Goal: Contribute content

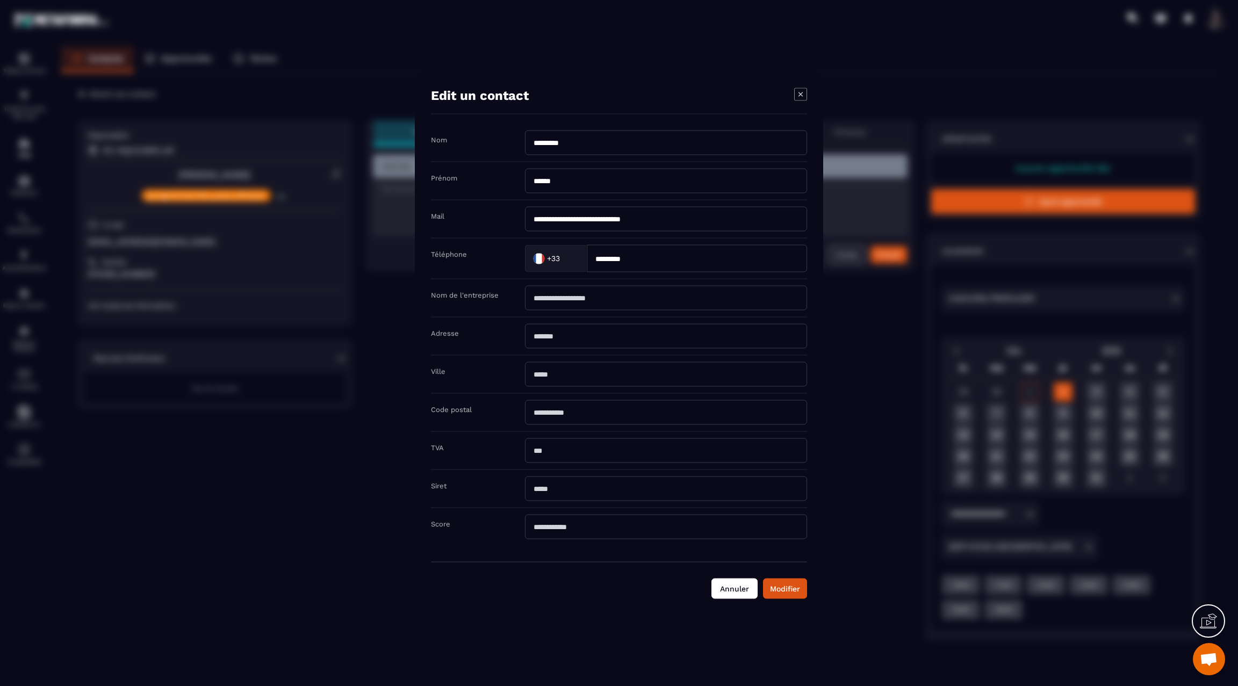
click at [740, 582] on button "Annuler" at bounding box center [734, 588] width 46 height 20
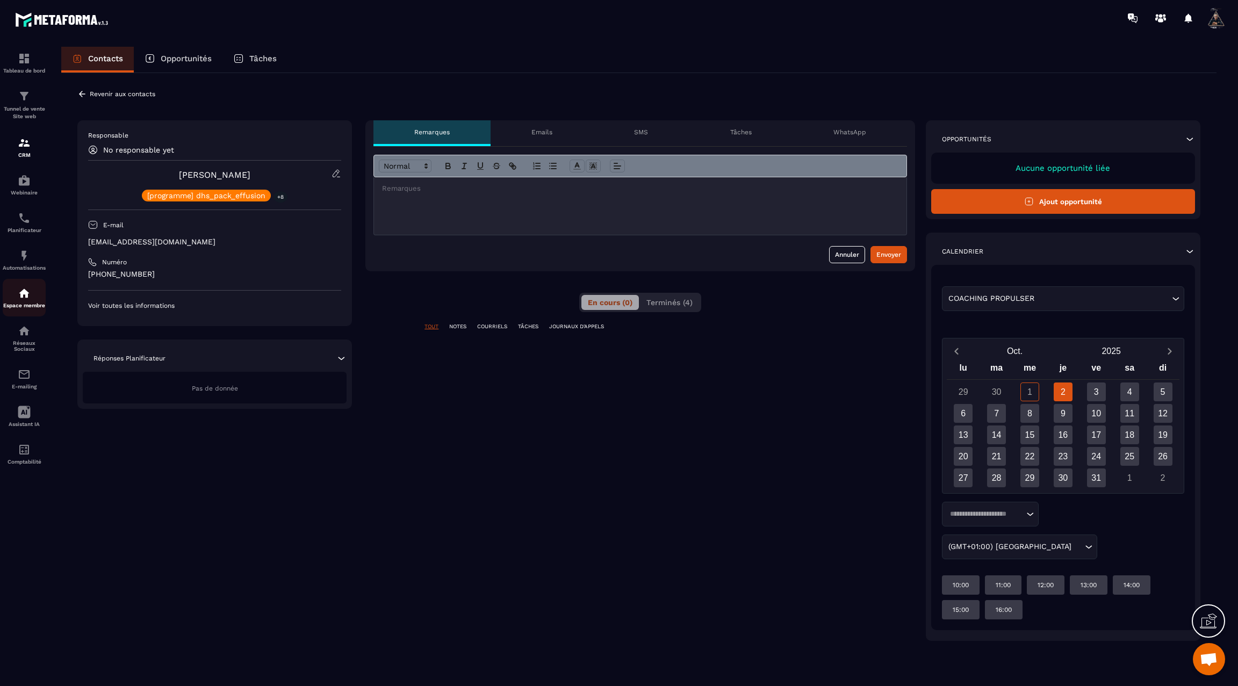
click at [19, 300] on img at bounding box center [24, 293] width 13 height 13
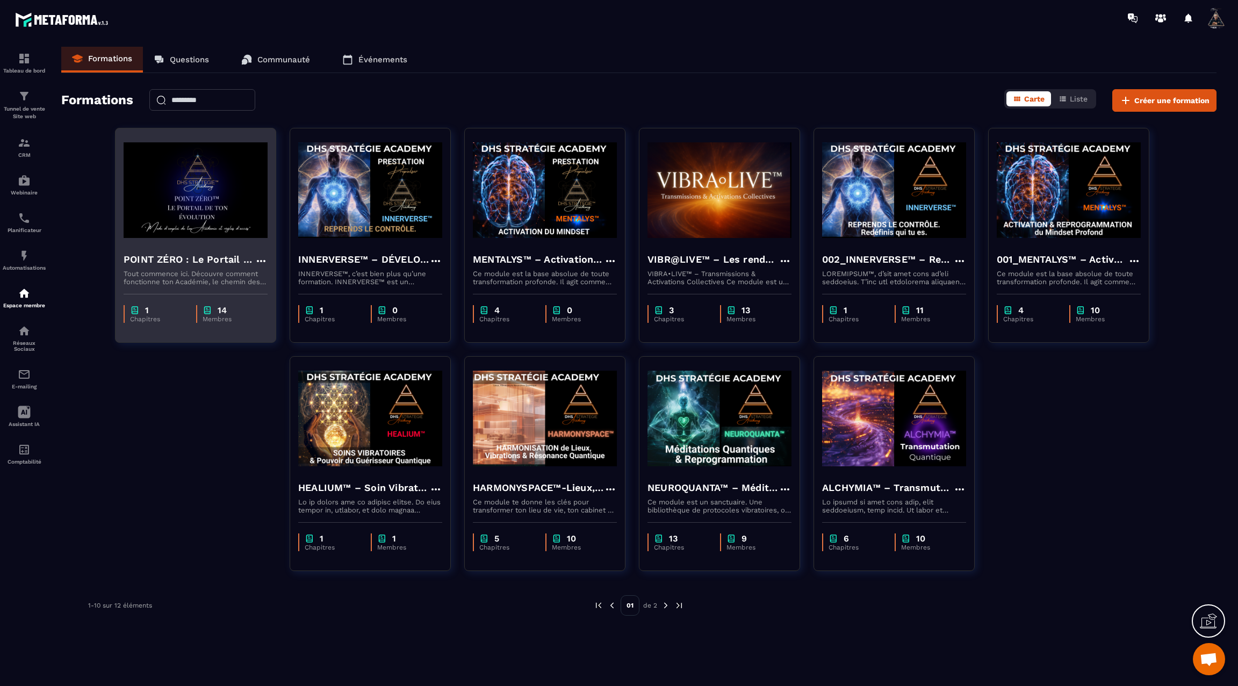
click at [227, 187] on img at bounding box center [196, 189] width 144 height 107
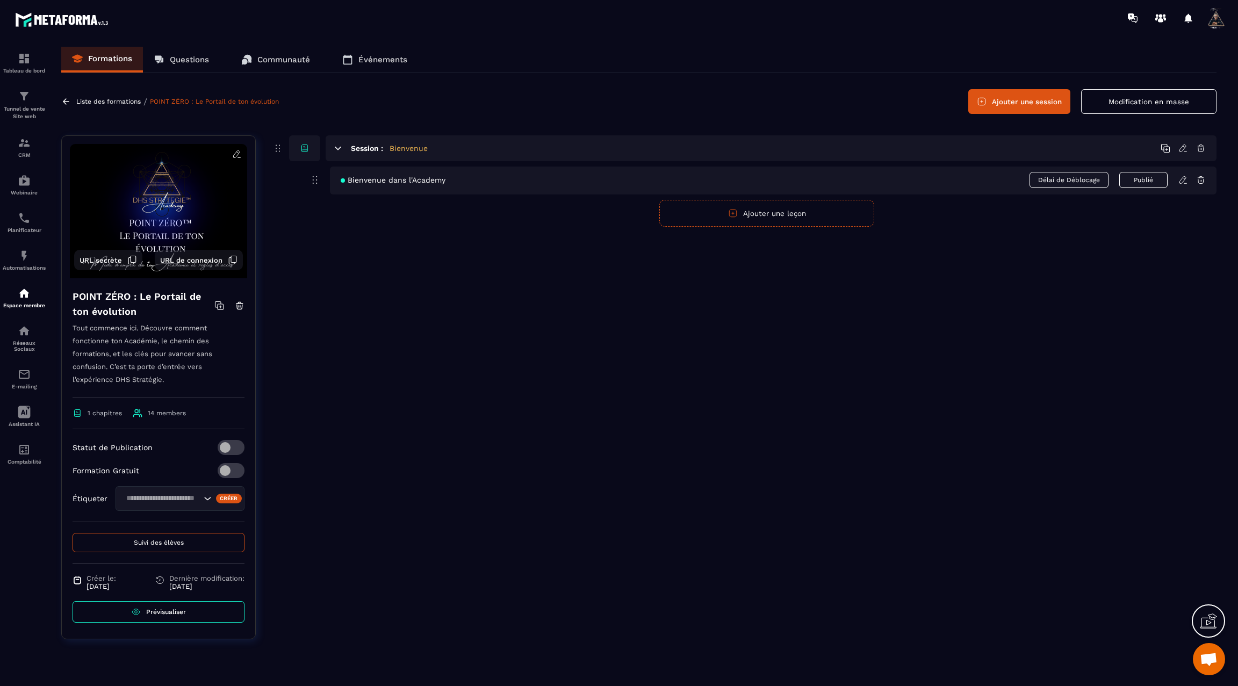
click at [386, 180] on span "Bienvenue dans l'Academy" at bounding box center [393, 180] width 105 height 9
click at [1181, 180] on icon at bounding box center [1183, 180] width 10 height 10
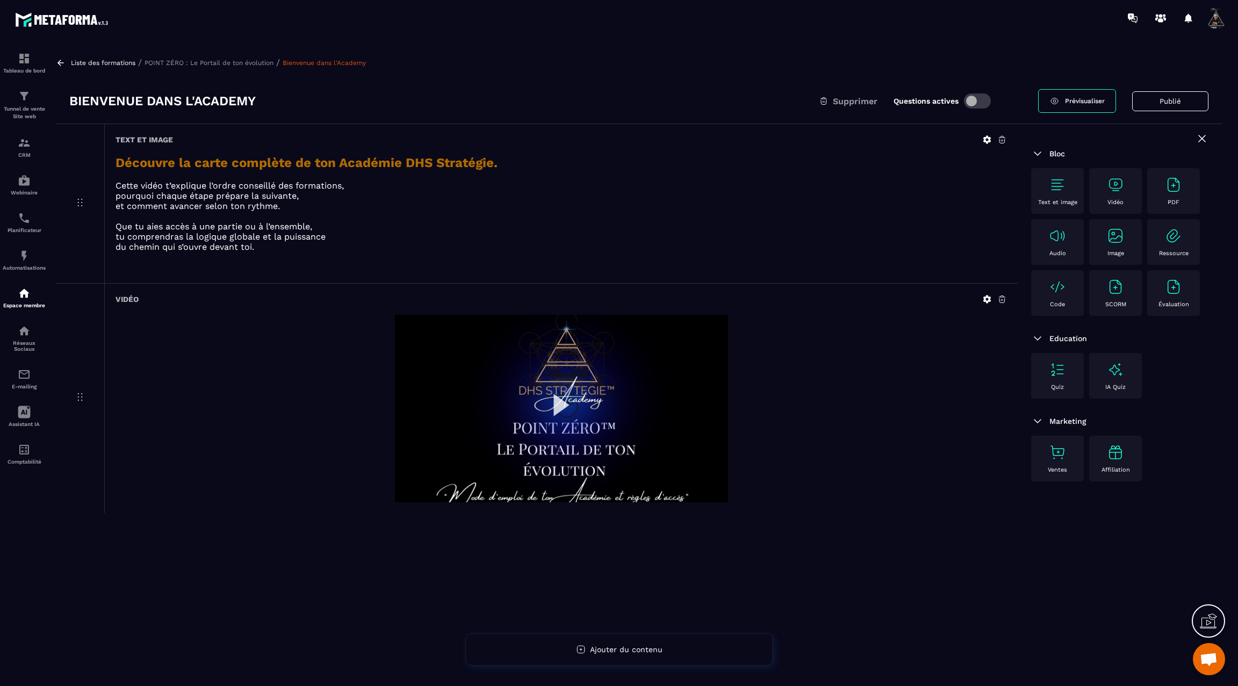
click at [561, 408] on img at bounding box center [561, 408] width 333 height 187
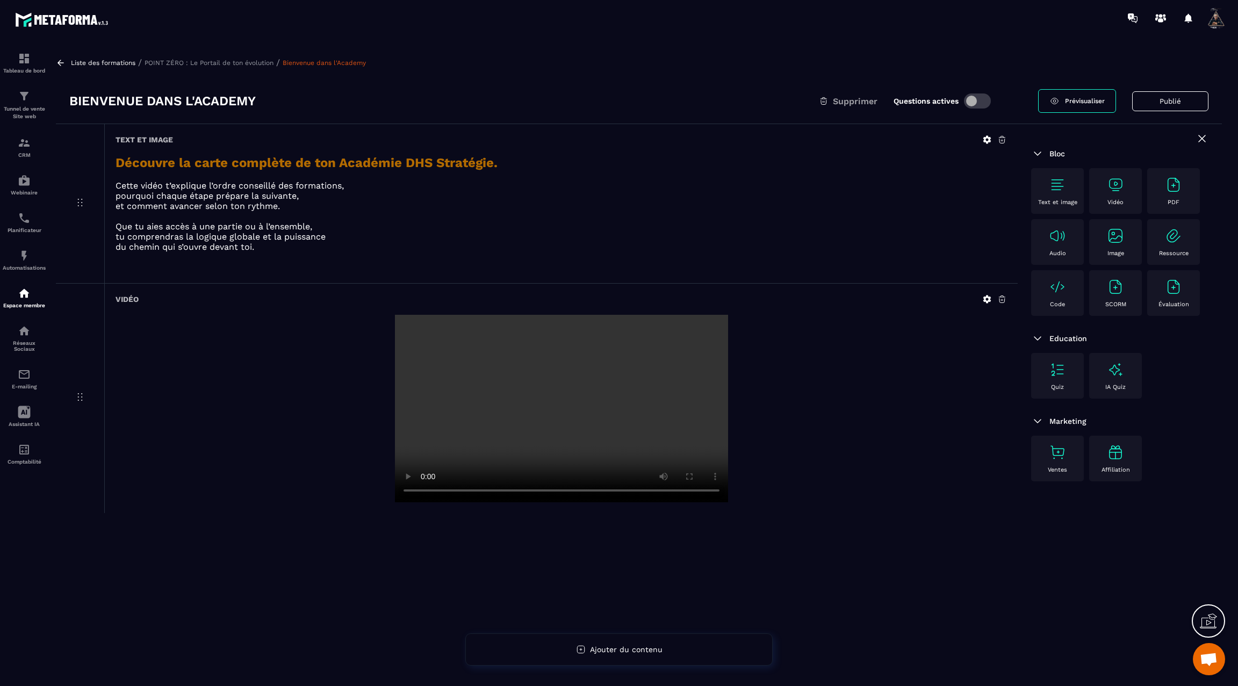
click at [193, 415] on div at bounding box center [561, 408] width 891 height 187
click at [57, 62] on icon at bounding box center [61, 63] width 10 height 10
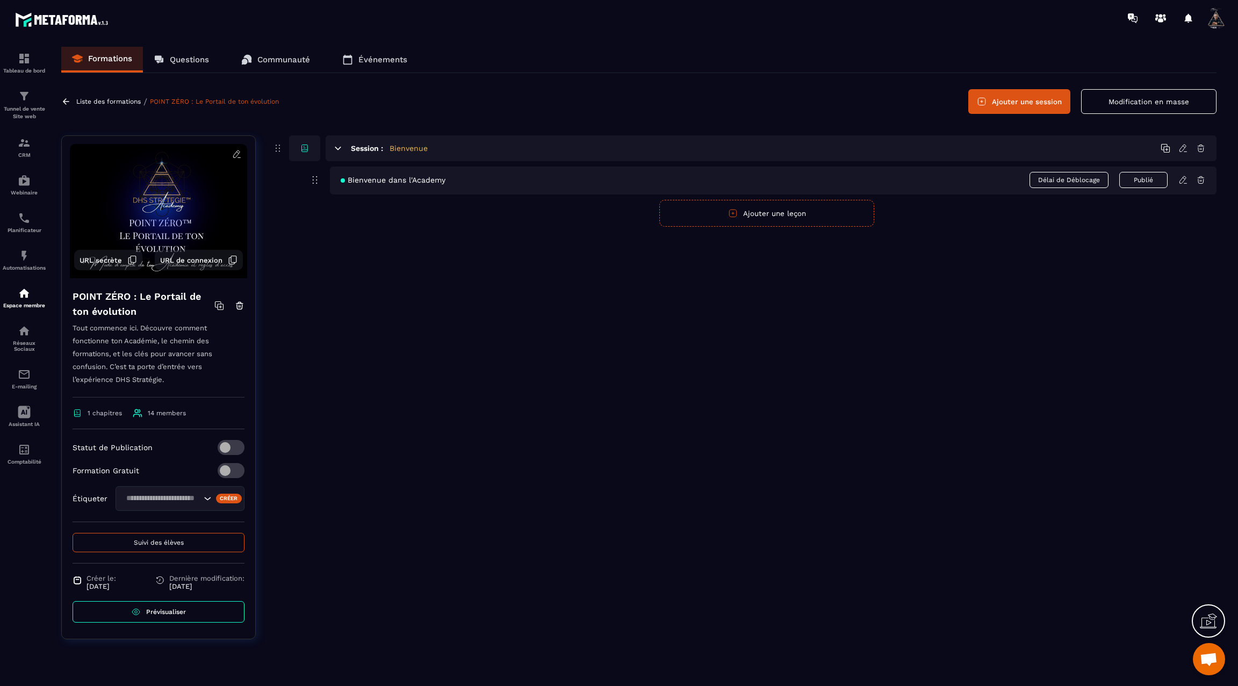
click at [66, 100] on icon at bounding box center [66, 102] width 10 height 10
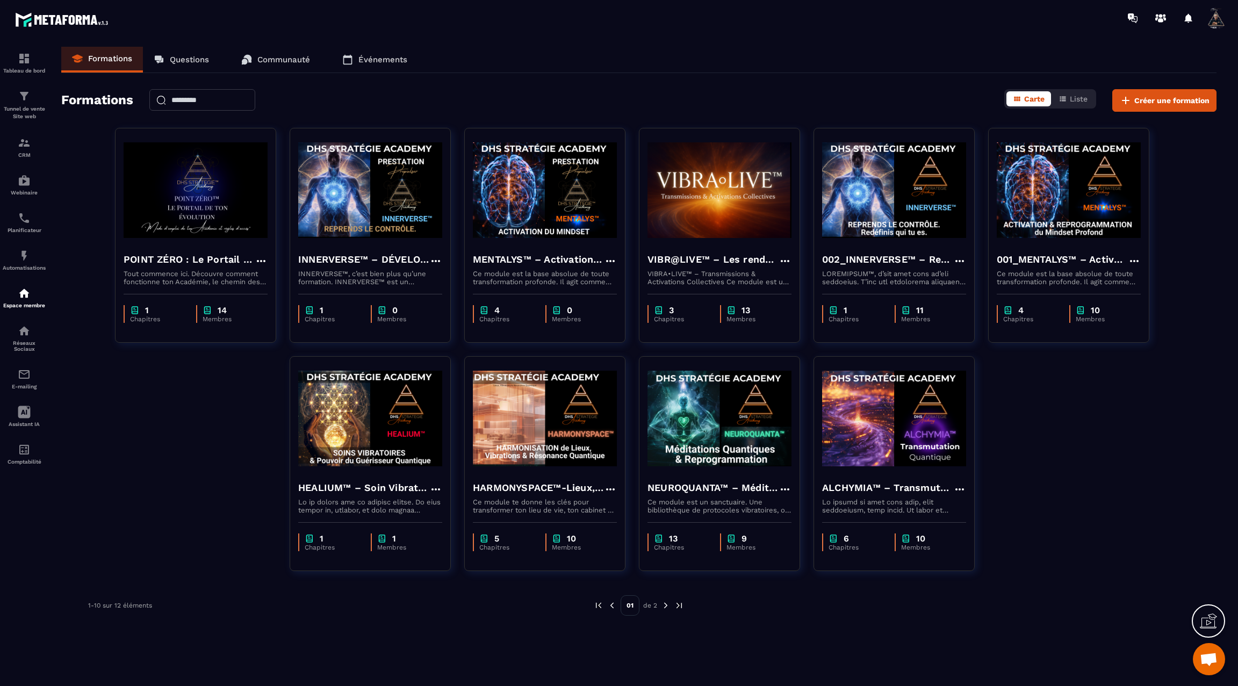
click at [663, 603] on img at bounding box center [666, 606] width 10 height 10
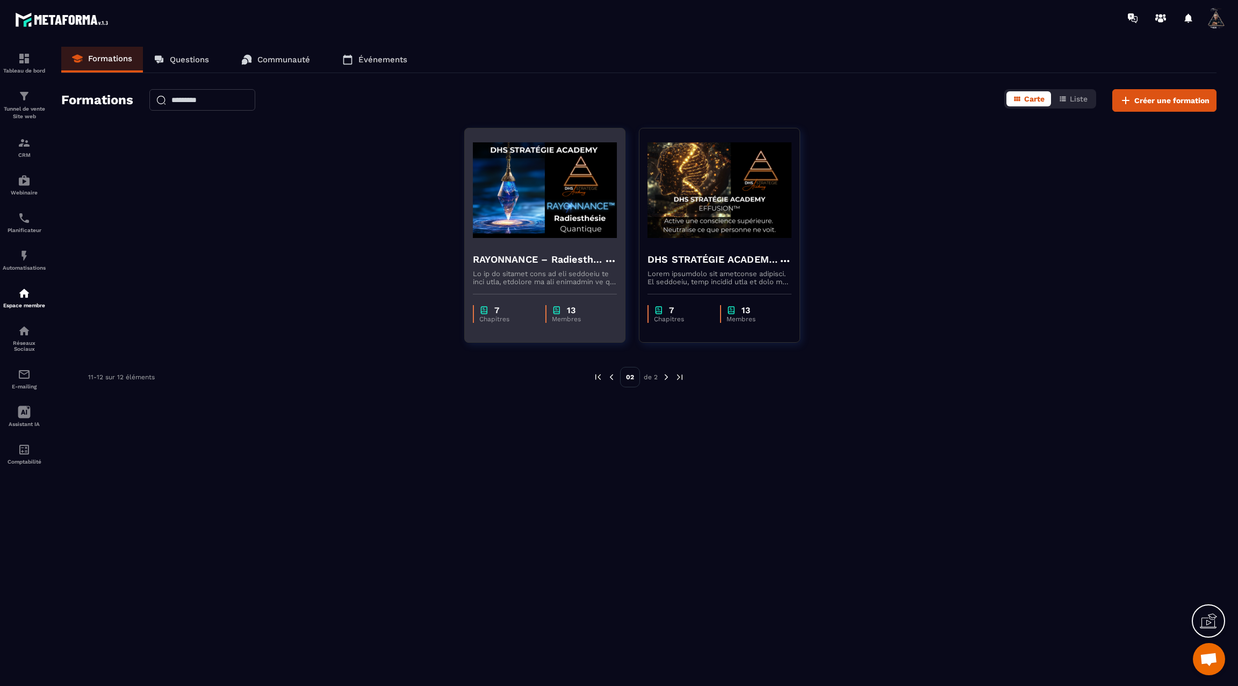
click at [569, 220] on img at bounding box center [545, 189] width 144 height 107
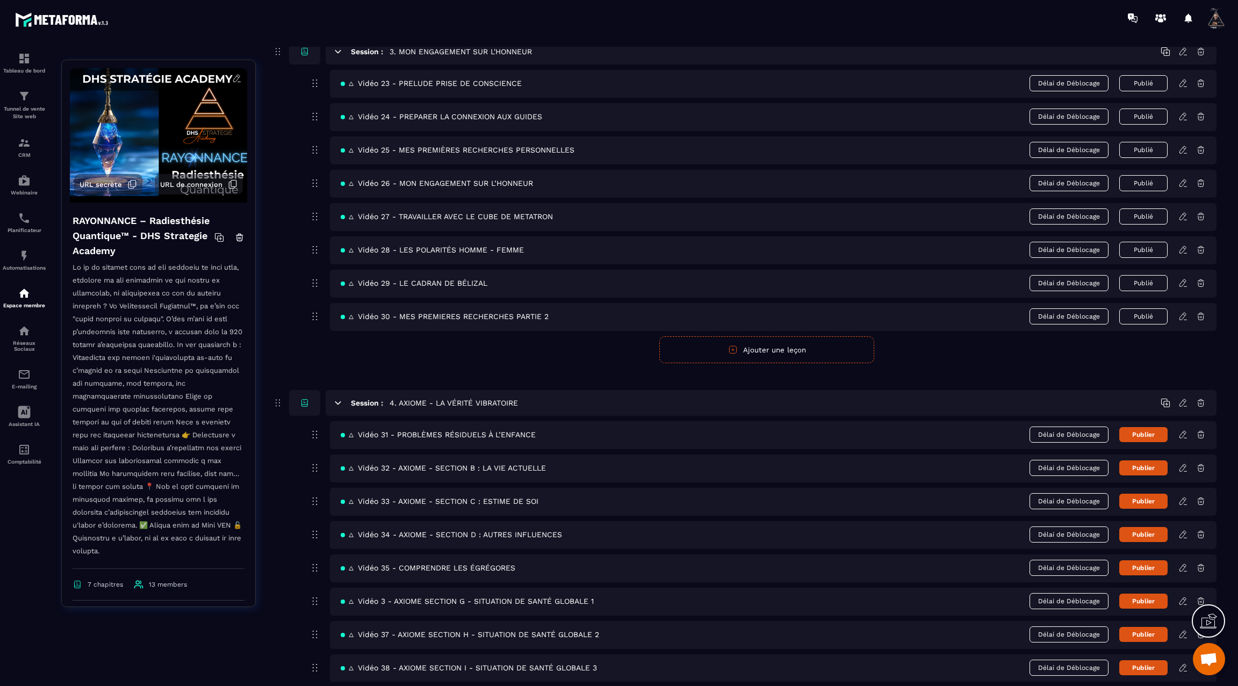
scroll to position [1002, 0]
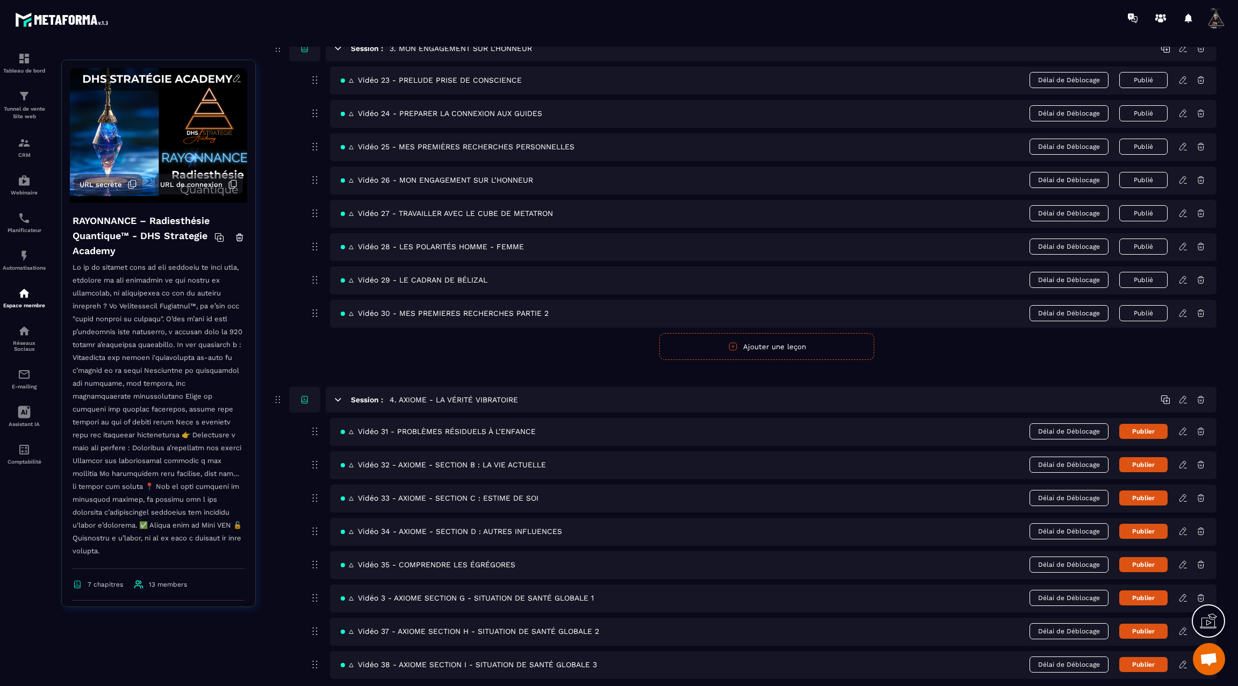
click at [1182, 427] on icon at bounding box center [1183, 432] width 10 height 10
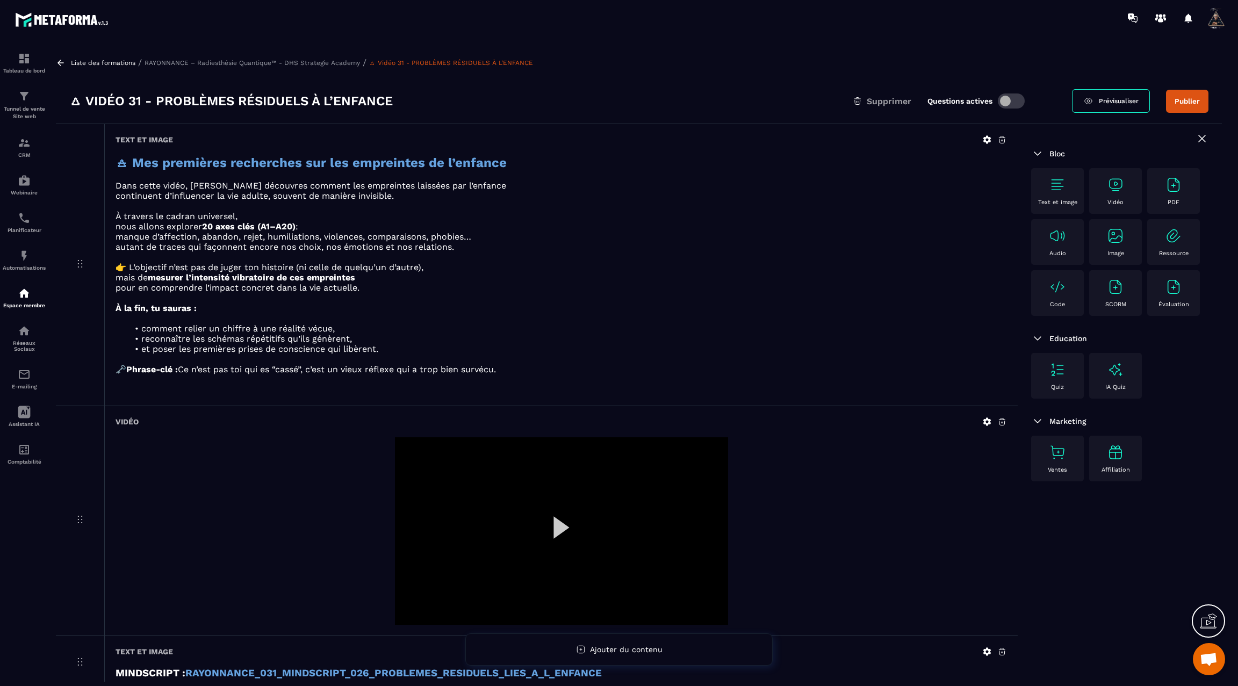
click at [985, 419] on icon at bounding box center [987, 422] width 8 height 8
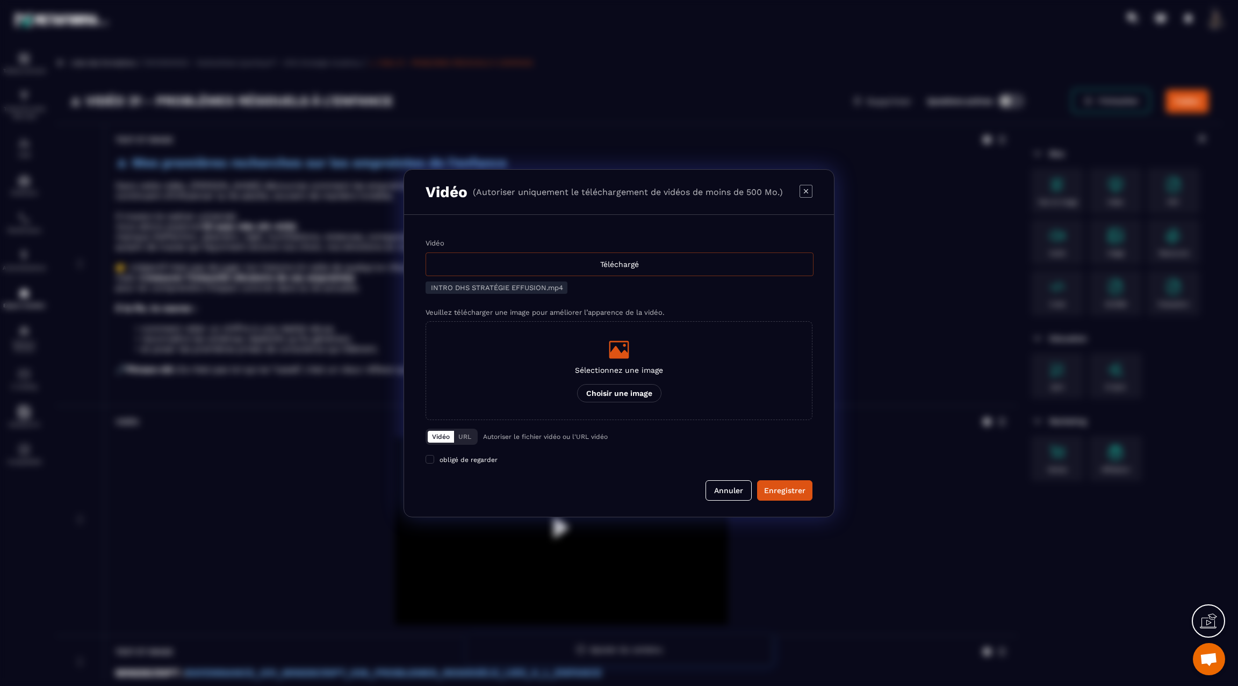
click at [568, 267] on div "Téléchargé" at bounding box center [619, 265] width 388 height 24
click at [0, 0] on input "Vidéo Téléchargé" at bounding box center [0, 0] width 0 height 0
click at [493, 273] on div "Téléchargé" at bounding box center [619, 265] width 388 height 24
click at [0, 0] on input "Vidéo Téléchargé" at bounding box center [0, 0] width 0 height 0
click at [781, 489] on div "Enregistrer" at bounding box center [784, 490] width 41 height 11
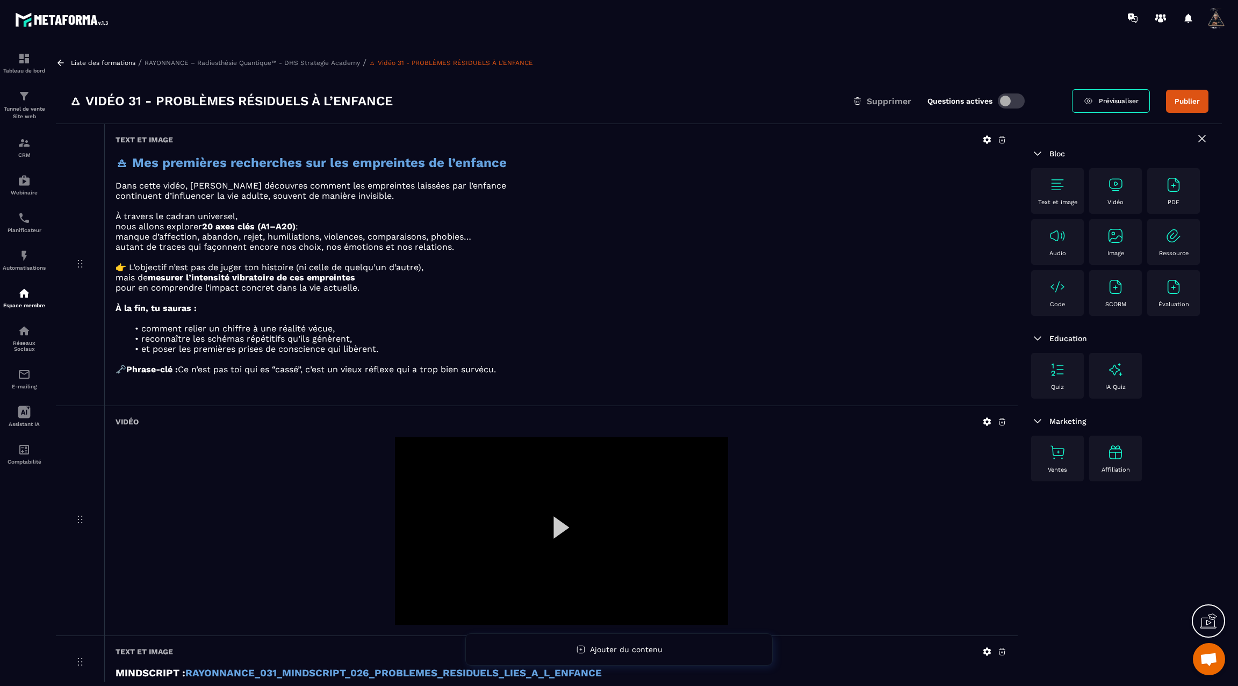
click at [557, 520] on div at bounding box center [561, 530] width 333 height 187
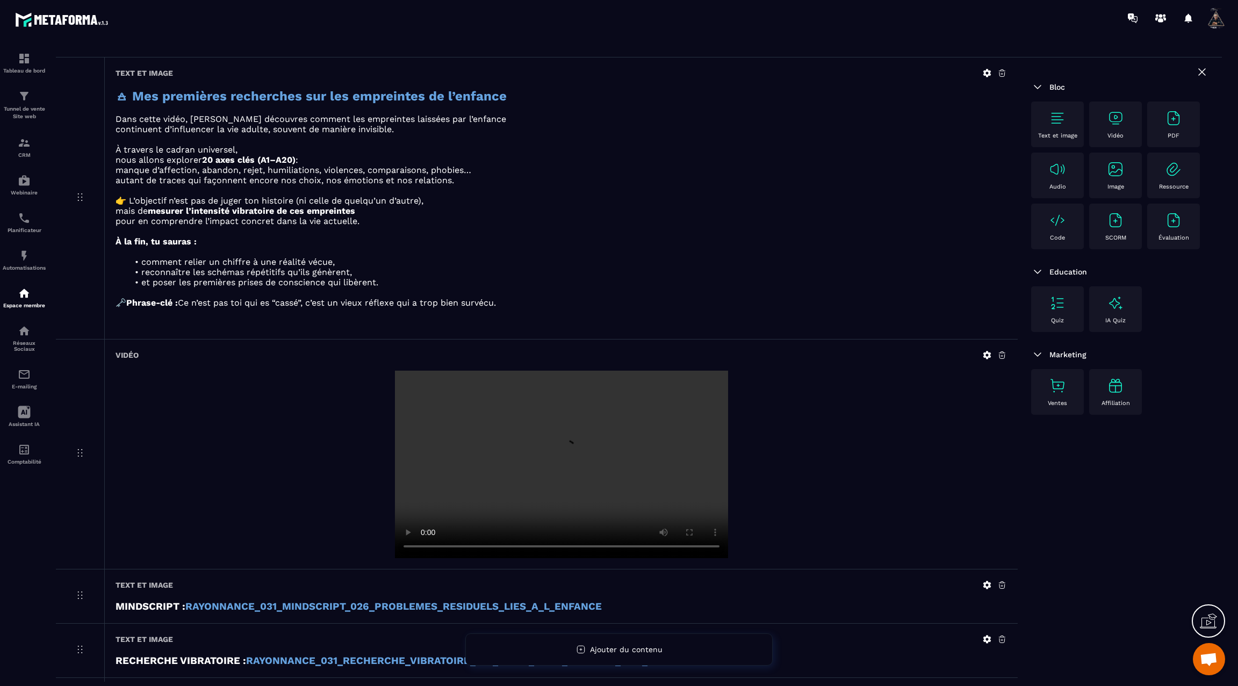
scroll to position [91, 0]
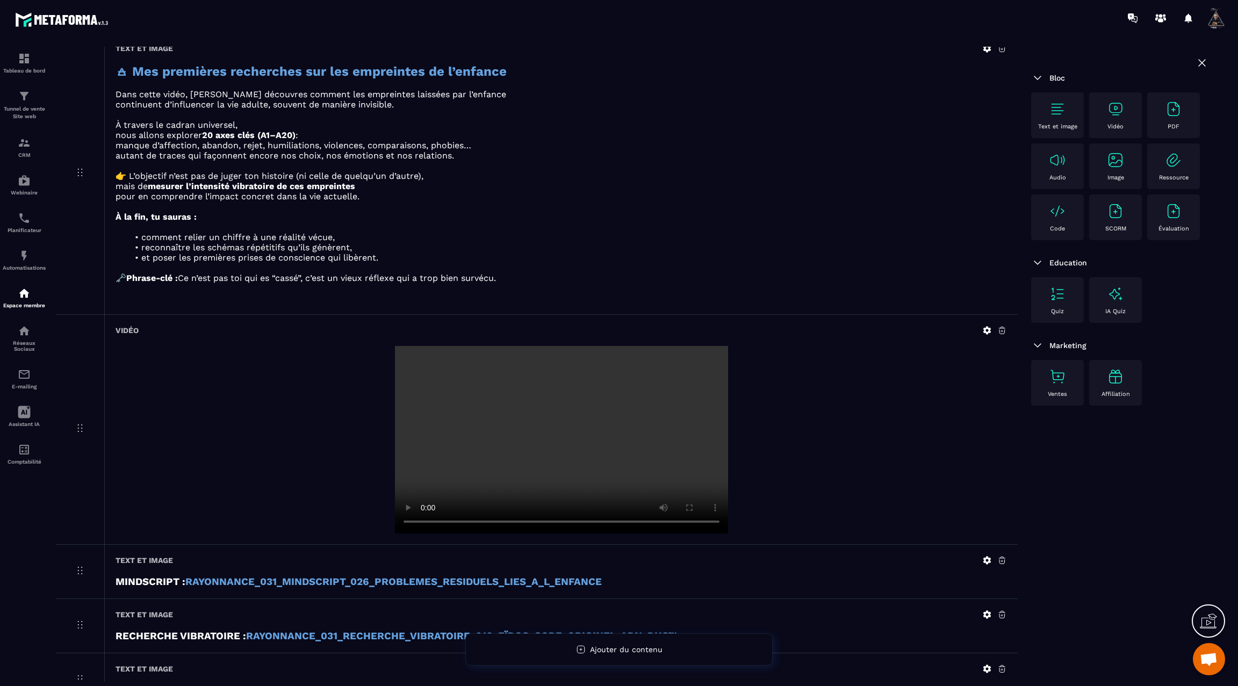
click at [541, 474] on video at bounding box center [561, 439] width 333 height 187
